Goal: Task Accomplishment & Management: Manage account settings

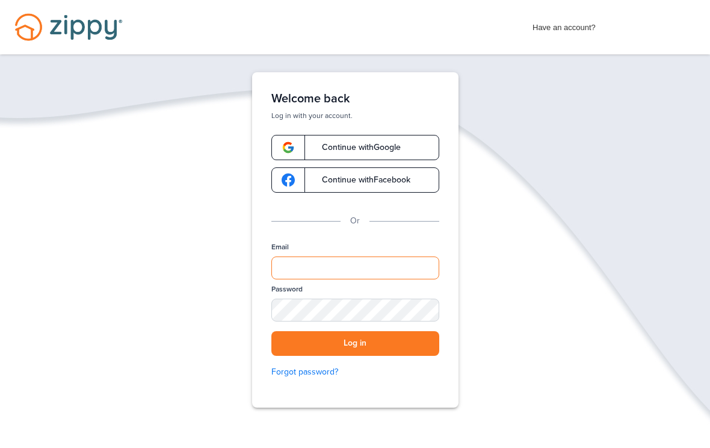
click at [321, 273] on input "Email" at bounding box center [355, 267] width 168 height 23
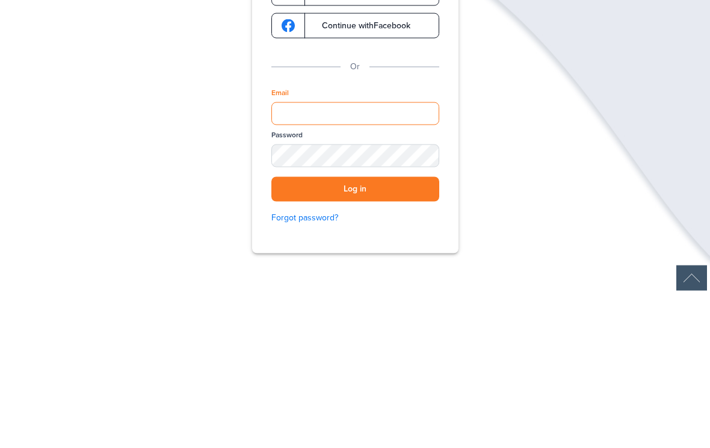
type input "**********"
click at [355, 331] on button "Log in" at bounding box center [355, 343] width 168 height 25
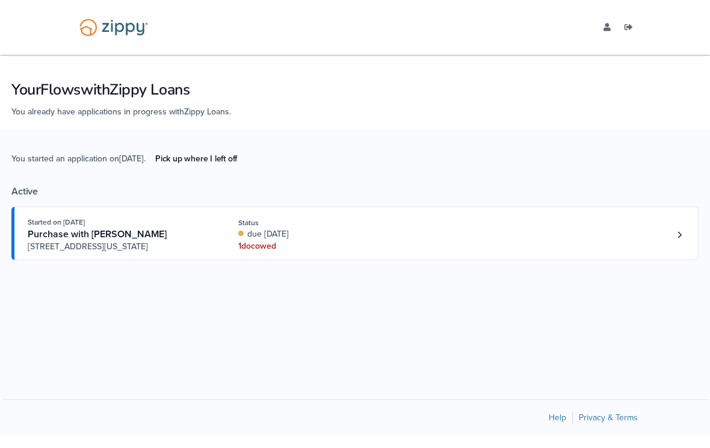
click at [677, 253] on link "Started on [DATE] Purchase with [PERSON_NAME] [STREET_ADDRESS][US_STATE] Status…" at bounding box center [354, 233] width 687 height 54
click at [682, 244] on link "Loan number 4216347" at bounding box center [679, 235] width 18 height 18
click at [683, 244] on link "Loan number 4216347" at bounding box center [679, 235] width 18 height 18
click at [677, 244] on link "Loan number 4216347" at bounding box center [679, 235] width 18 height 18
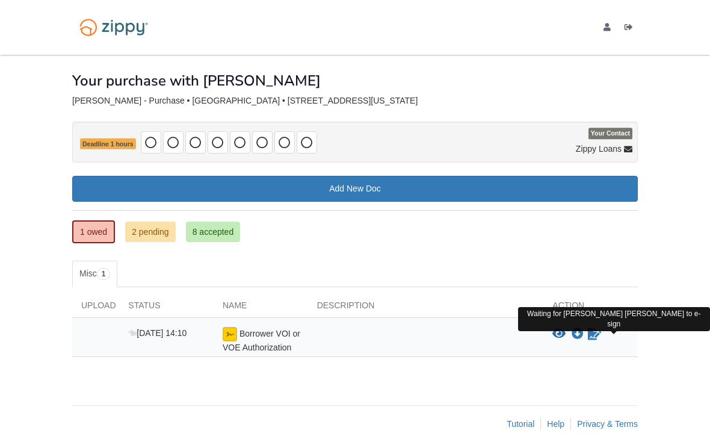
click at [593, 338] on icon "Waiting for your co-borrower to e-sign" at bounding box center [594, 334] width 13 height 12
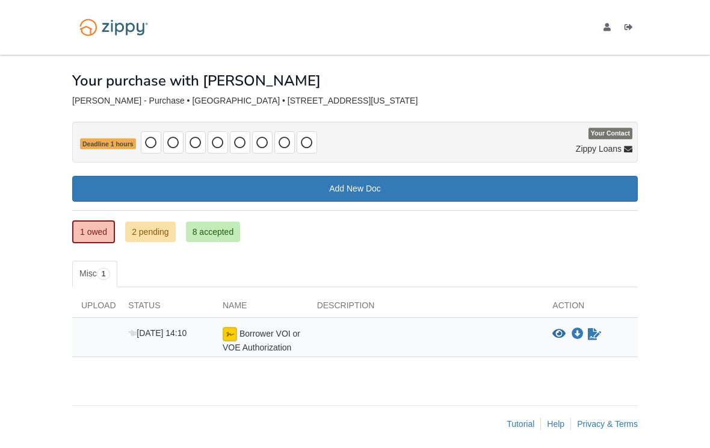
click at [593, 337] on icon "Waiting for your co-borrower to e-sign" at bounding box center [594, 334] width 13 height 12
click at [615, 377] on div "× × × Pending Add Document Notice document will be included in the email sent t…" at bounding box center [355, 224] width 566 height 338
click at [555, 336] on icon "View Borrower VOI or VOE Authorization" at bounding box center [558, 334] width 13 height 12
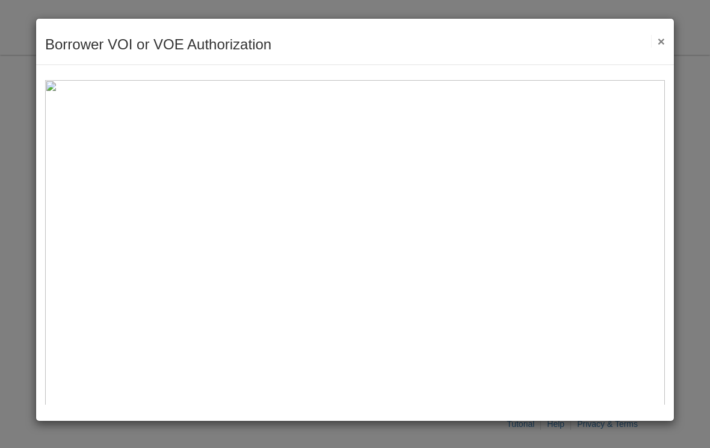
click at [664, 37] on button "×" at bounding box center [658, 41] width 14 height 13
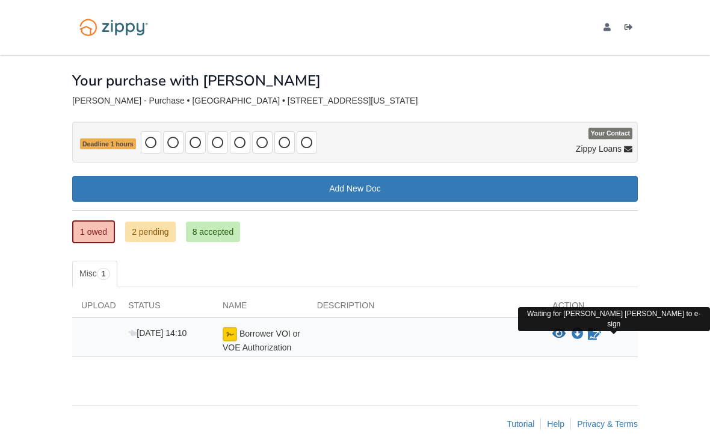
click at [590, 337] on icon "Waiting for your co-borrower to e-sign" at bounding box center [594, 334] width 13 height 12
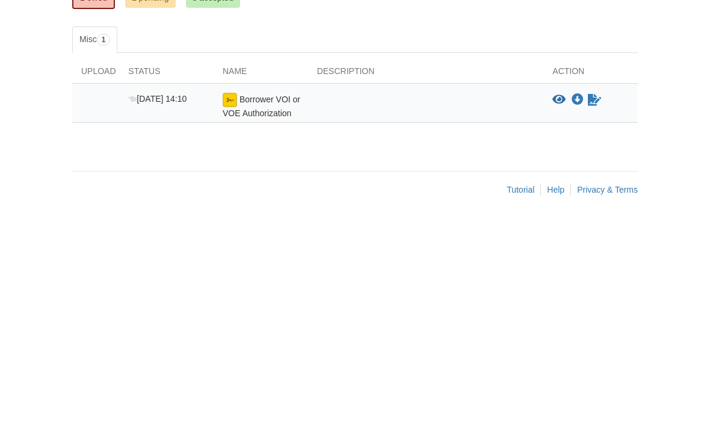
scroll to position [5, 0]
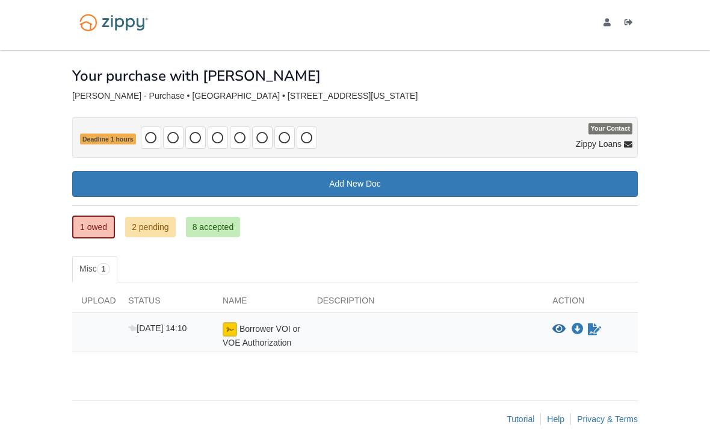
click at [531, 317] on div "Aug 15 14:10 Borrower VOI or VOE Authorization View blank/sample document View …" at bounding box center [355, 332] width 566 height 39
click at [613, 341] on div "View blank/sample document View blank/sample document Download file/sample doc …" at bounding box center [590, 335] width 94 height 26
click at [244, 335] on div "Borrower VOI or VOE Authorization" at bounding box center [261, 335] width 94 height 26
click at [289, 342] on span "Borrower VOI or VOE Authorization" at bounding box center [262, 335] width 78 height 23
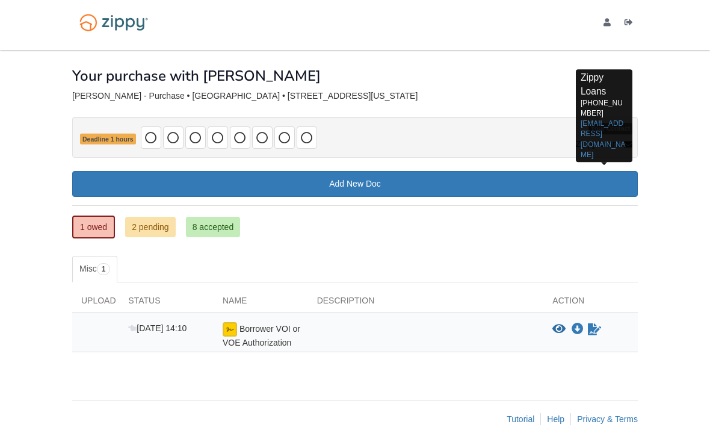
click at [606, 126] on link "zippyguide@zippymh.com" at bounding box center [603, 139] width 45 height 39
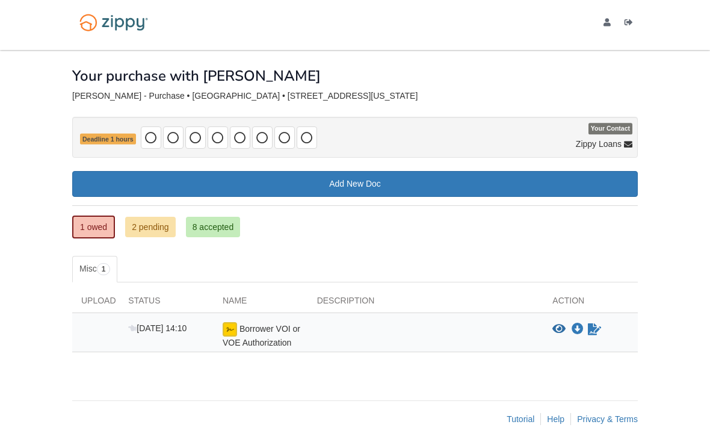
click at [273, 333] on div "Borrower VOI or VOE Authorization" at bounding box center [261, 335] width 94 height 26
click at [275, 355] on div "Upload Status Name Description Action Aug 15 14:10 Borrower VOI or VOE Authoriz…" at bounding box center [355, 323] width 566 height 82
click at [558, 332] on icon "View Borrower VOI or VOE Authorization" at bounding box center [558, 329] width 13 height 12
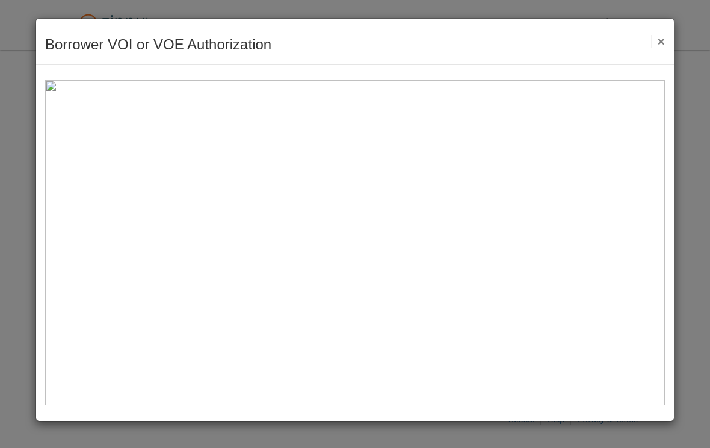
scroll to position [0, 0]
click at [661, 47] on button "×" at bounding box center [658, 41] width 14 height 13
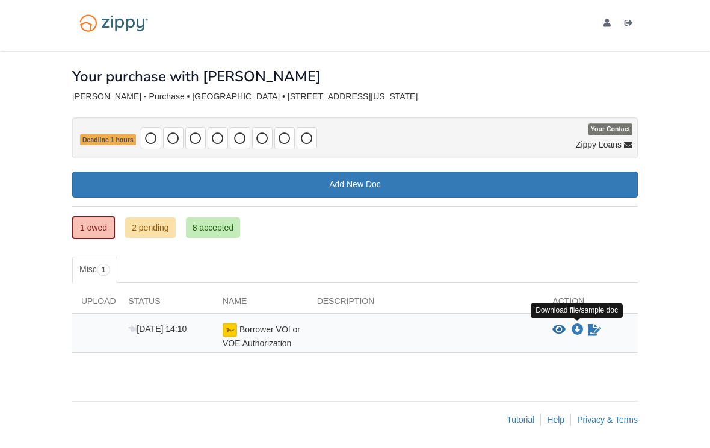
scroll to position [1, 0]
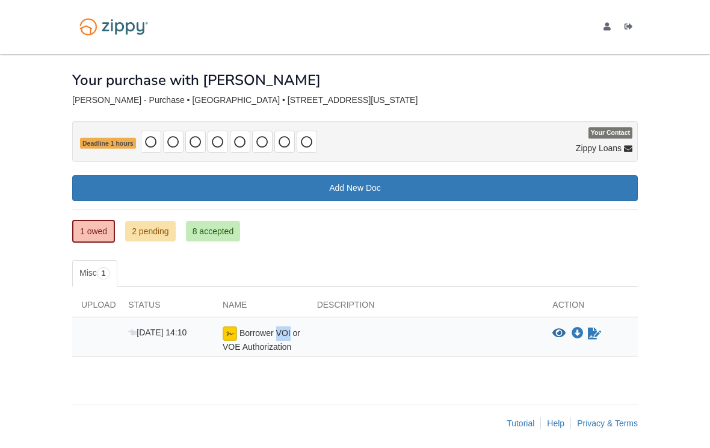
click at [220, 345] on div "Borrower VOI or VOE Authorization" at bounding box center [261, 339] width 94 height 26
click at [235, 338] on img at bounding box center [230, 333] width 14 height 14
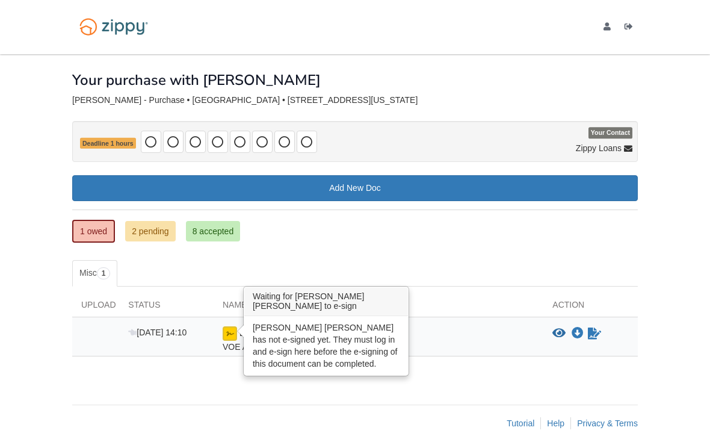
scroll to position [5, 0]
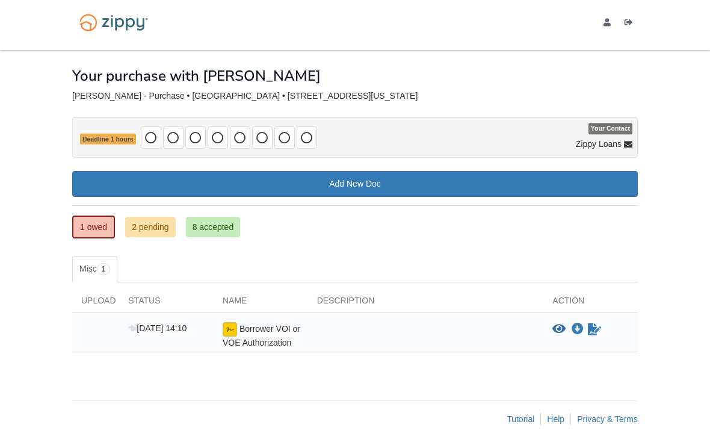
click at [448, 386] on div "× × × Pending Add Document Notice document will be included in the email sent t…" at bounding box center [355, 219] width 566 height 338
click at [645, 143] on div "× × × Pending Add Document Notice document will be included in the email sent t…" at bounding box center [355, 243] width 584 height 387
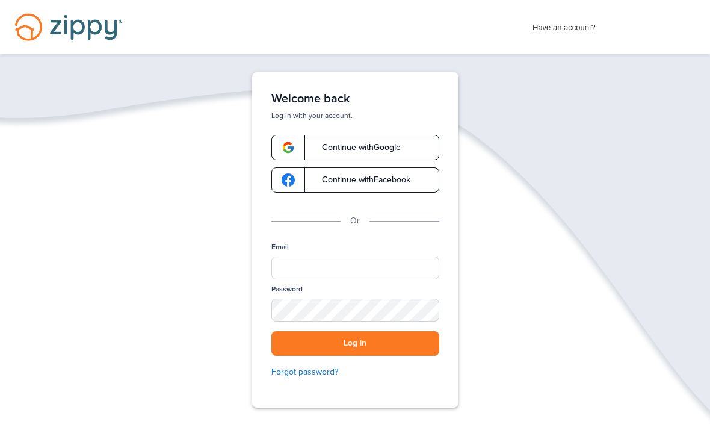
scroll to position [69, 0]
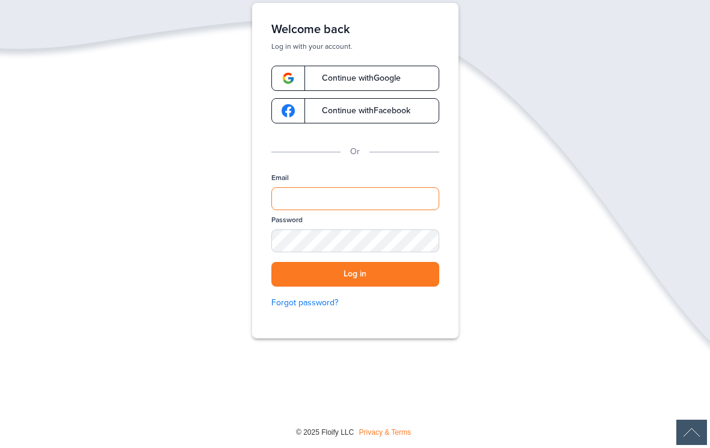
click at [376, 198] on input "Email" at bounding box center [355, 198] width 168 height 23
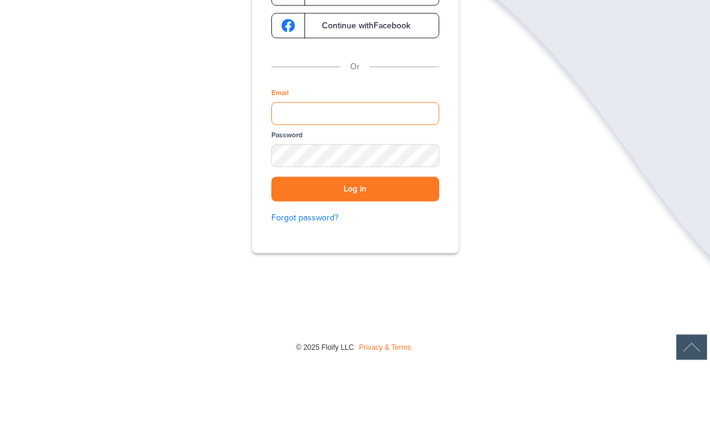
type input "**********"
click at [355, 262] on button "Log in" at bounding box center [355, 274] width 168 height 25
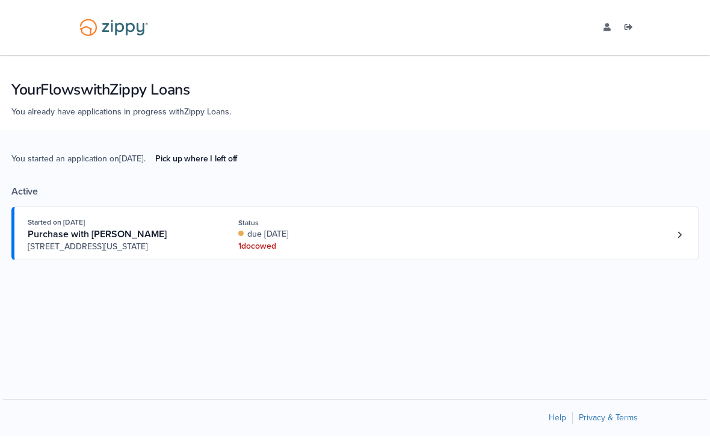
click at [615, 29] on link "[EMAIL_ADDRESS][DOMAIN_NAME]" at bounding box center [610, 29] width 12 height 12
click at [677, 244] on link "Loan number 4216347" at bounding box center [679, 235] width 18 height 18
click at [679, 244] on link "Loan number 4216347" at bounding box center [679, 235] width 18 height 18
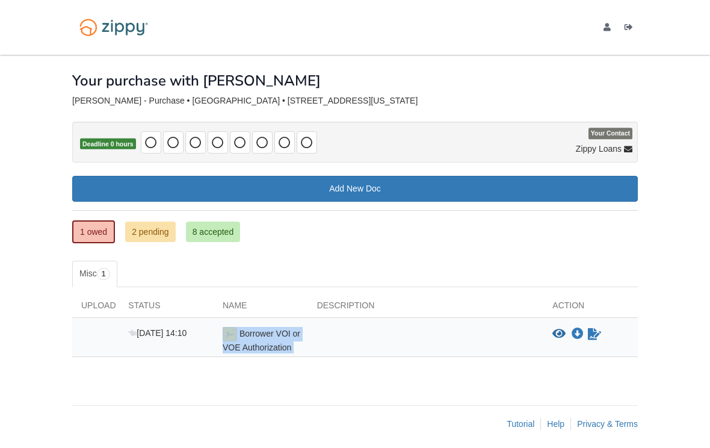
click at [590, 385] on div "× × × Pending Add Document Notice document will be included in the email sent t…" at bounding box center [355, 224] width 566 height 338
click at [655, 267] on body "[EMAIL_ADDRESS][DOMAIN_NAME] Logout" at bounding box center [355, 227] width 710 height 454
